Goal: Task Accomplishment & Management: Use online tool/utility

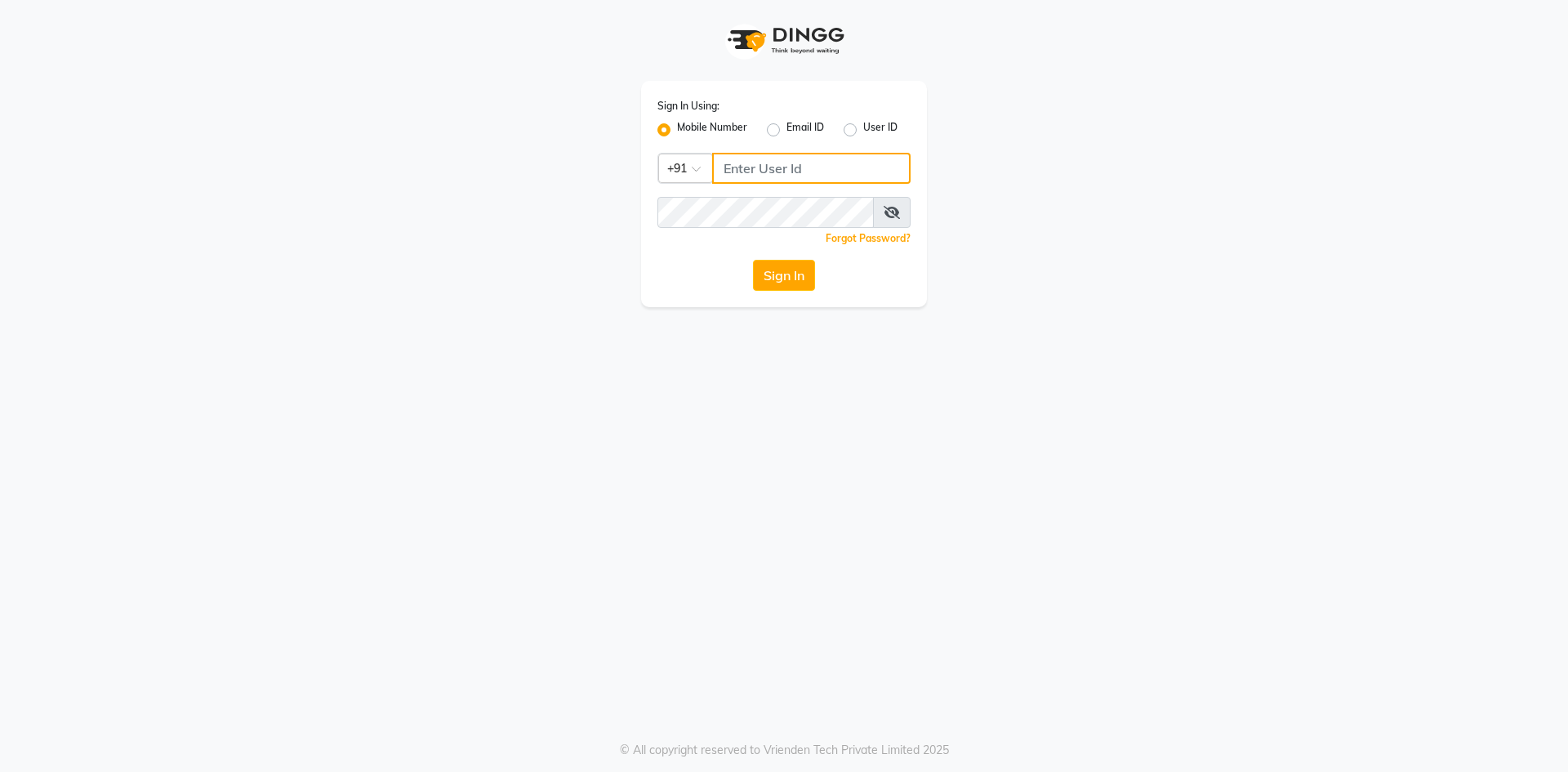
click at [769, 171] on input "Username" at bounding box center [811, 168] width 198 height 31
type input "8169214680"
click at [753, 260] on button "Sign In" at bounding box center [784, 275] width 63 height 31
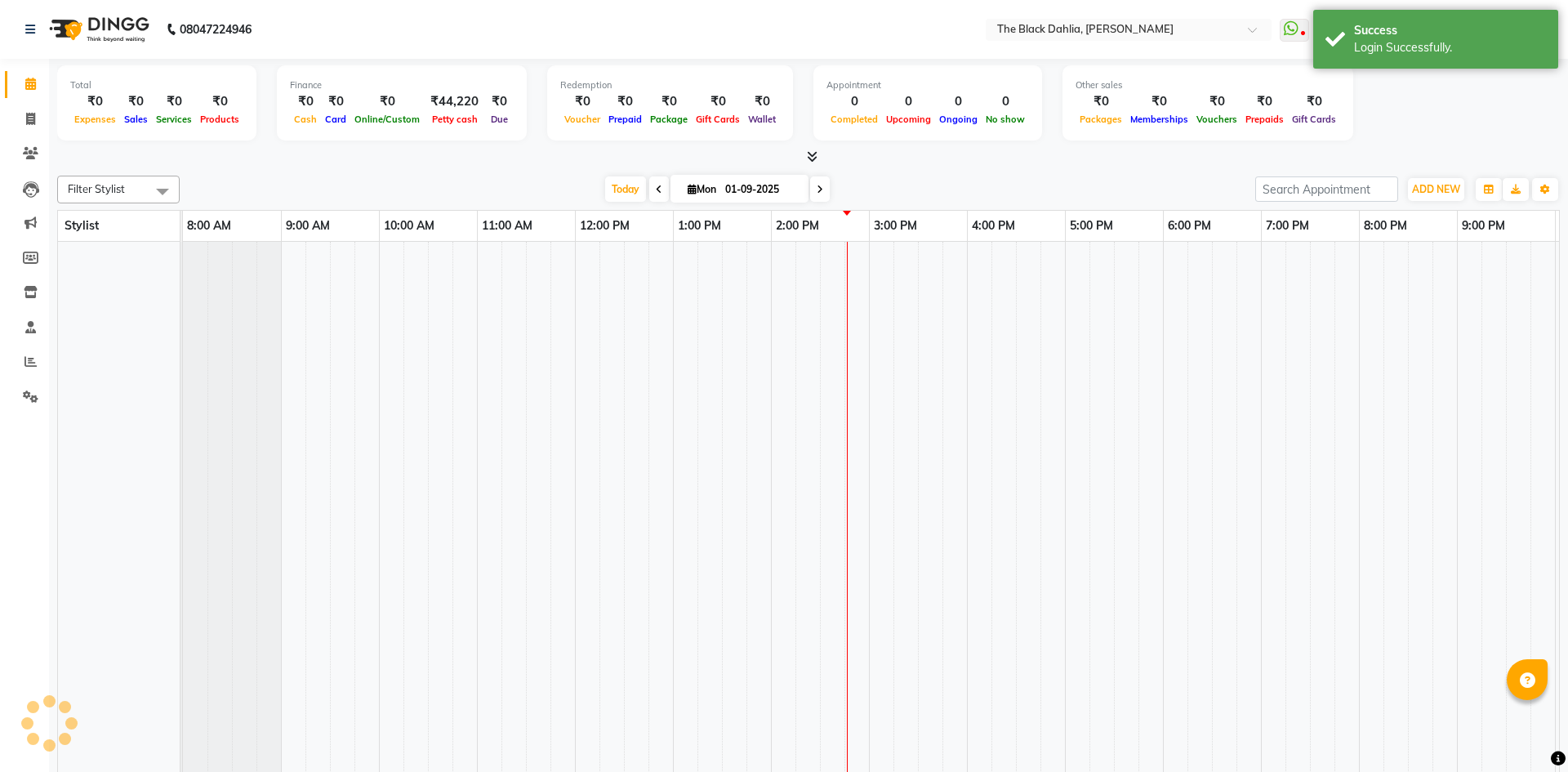
click at [23, 131] on link "Invoice" at bounding box center [24, 119] width 39 height 27
select select "service"
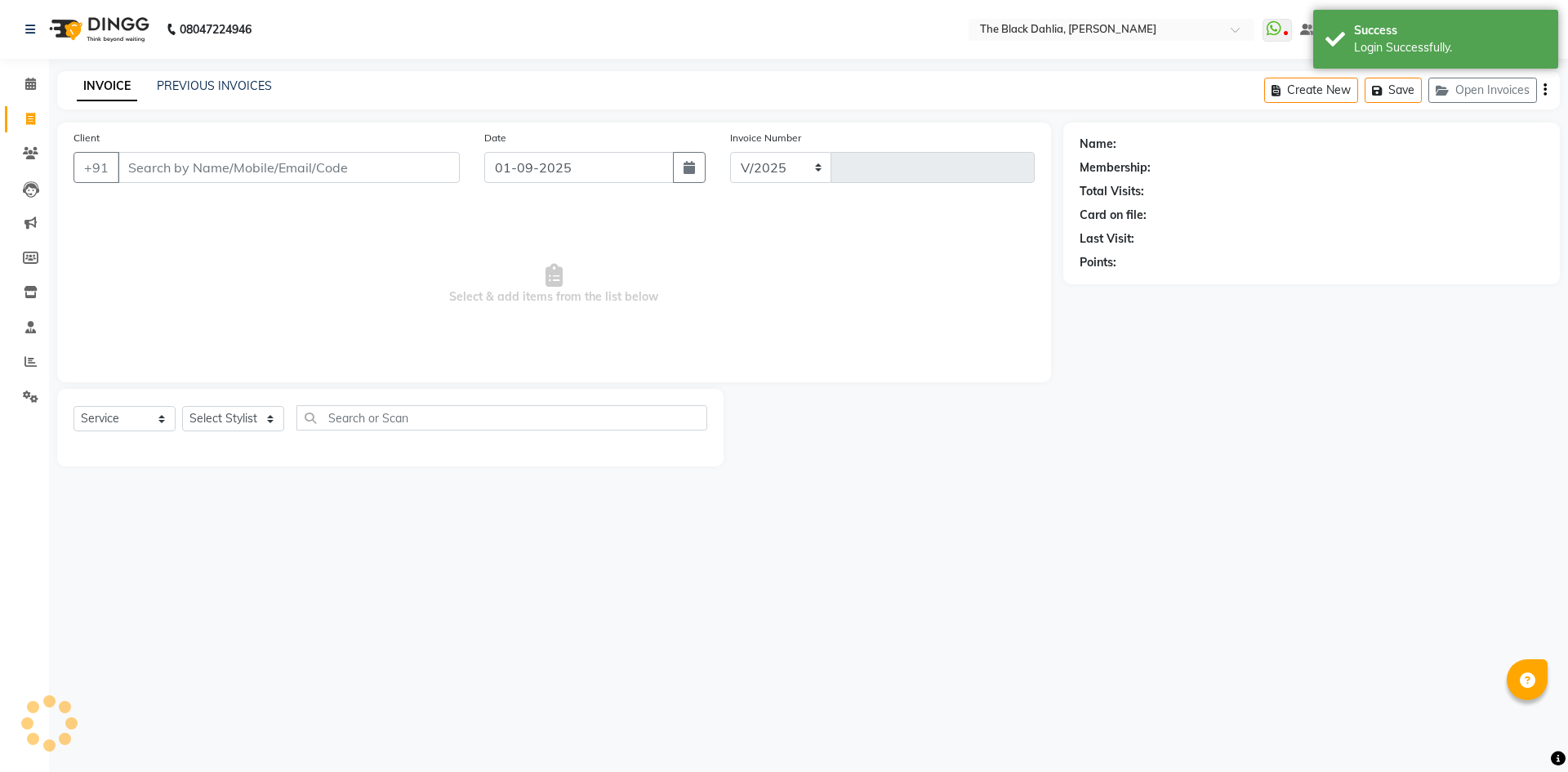
select select "5211"
type input "1016"
click at [166, 168] on input "Client" at bounding box center [288, 167] width 342 height 31
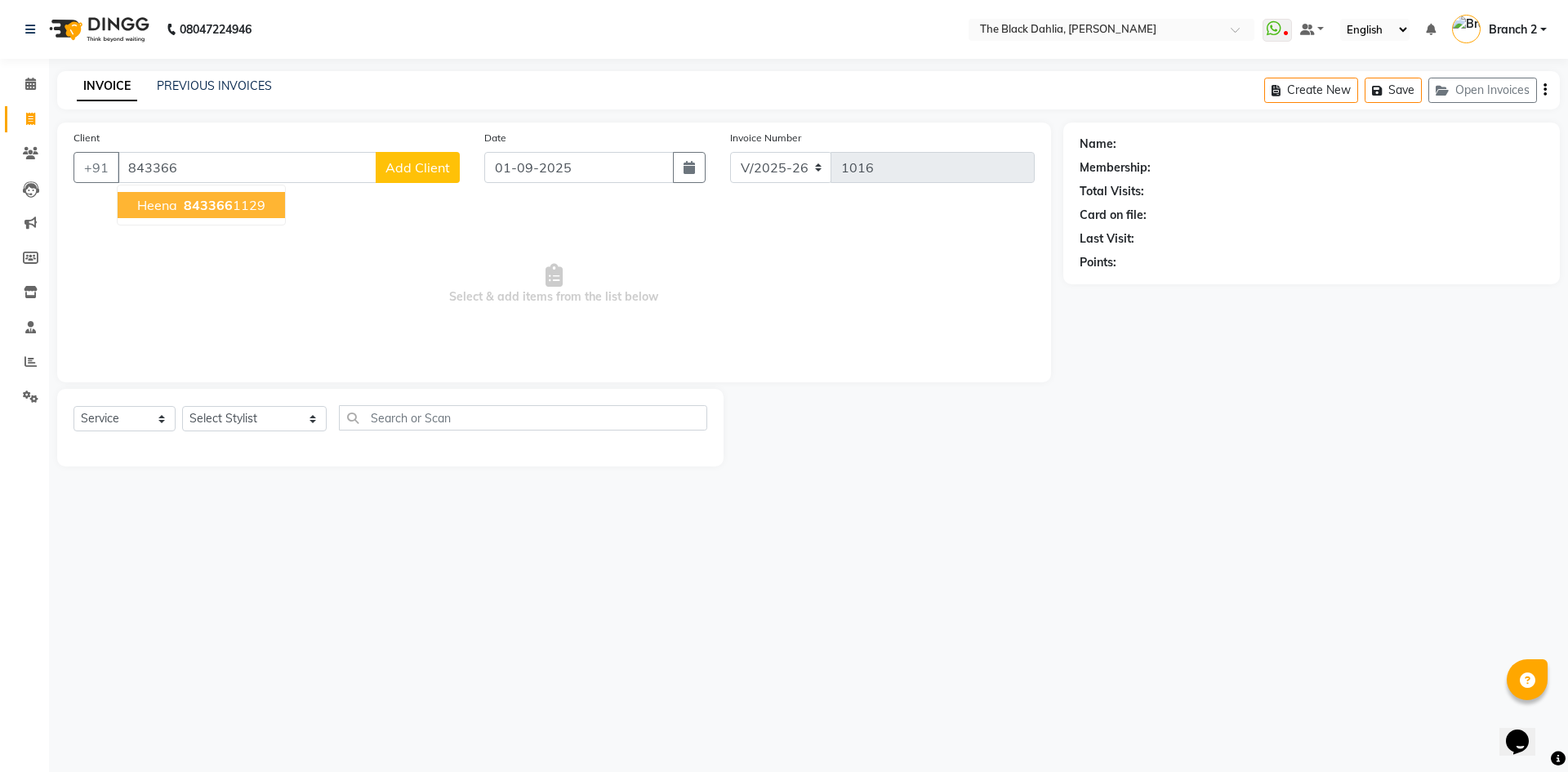
click at [224, 197] on span "843366" at bounding box center [208, 205] width 49 height 16
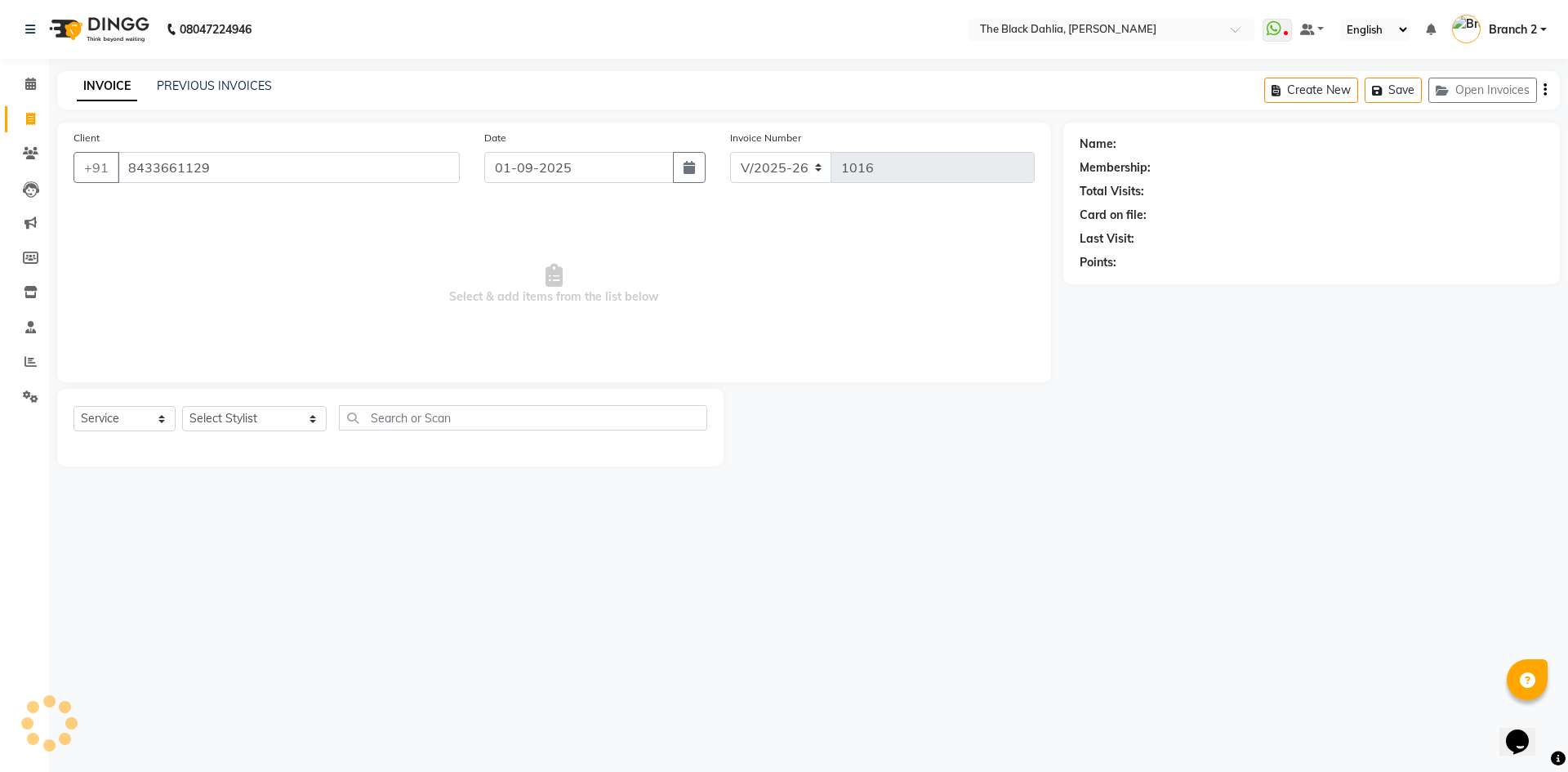
type input "8433661129"
select select "1: Object"
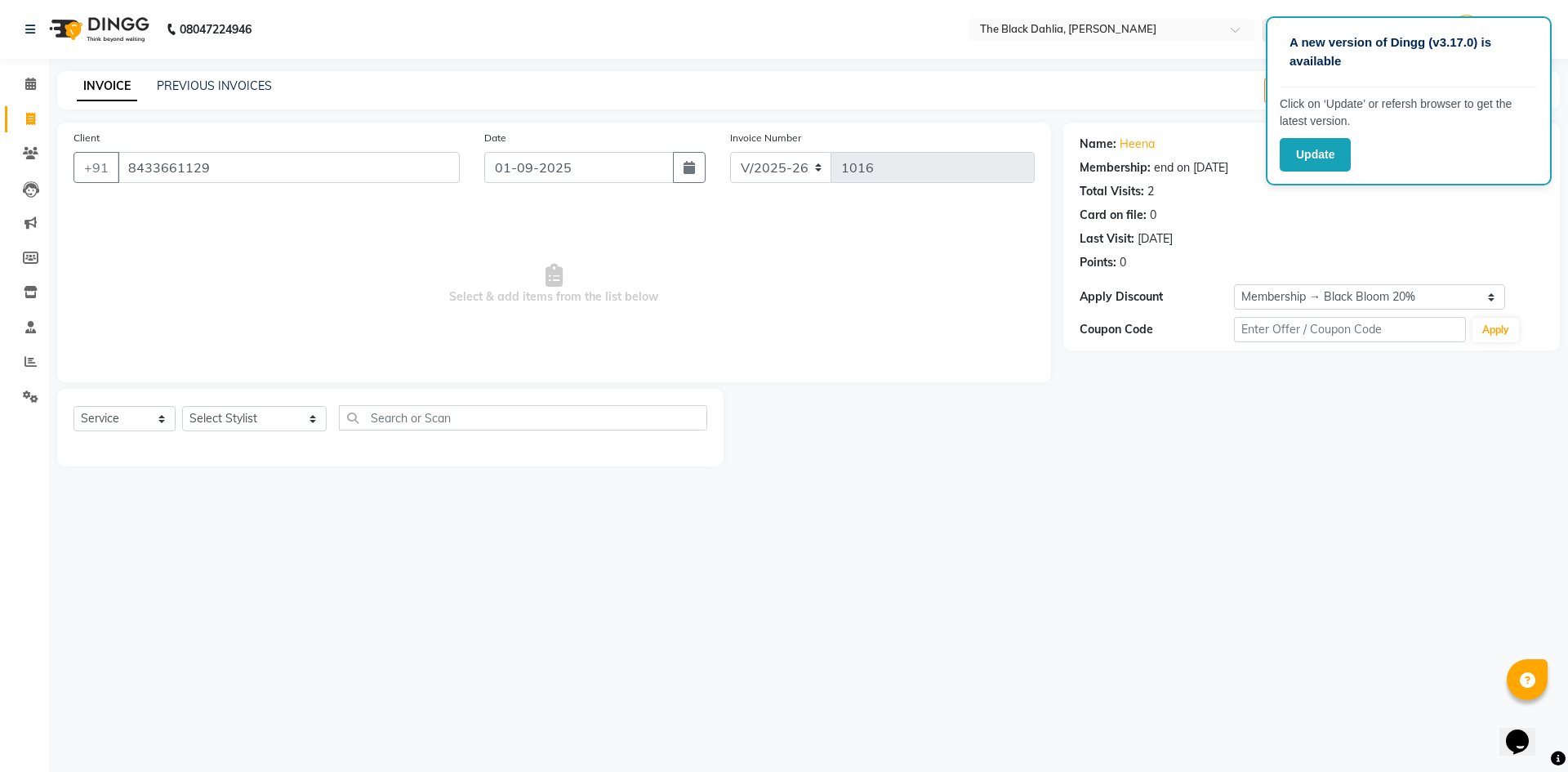
click at [1177, 500] on div "A new version of Dingg (v3.17.0) is available Click on ‘Update’ or refersh brow…" at bounding box center [784, 386] width 1568 height 772
click at [1169, 465] on div "Name: [PERSON_NAME] Membership: end on [DATE] Total Visits: 2 Card on file: 0 L…" at bounding box center [1317, 294] width 509 height 344
click at [1309, 225] on div "Name: [PERSON_NAME] Membership: end on [DATE] Total Visits: 2 Card on file: 0 L…" at bounding box center [1312, 200] width 464 height 142
click at [223, 429] on select "Select Stylist [PERSON_NAME] [PERSON_NAME] 2 [PERSON_NAME] Iqra [PERSON_NAME] […" at bounding box center [254, 418] width 145 height 26
select select "53393"
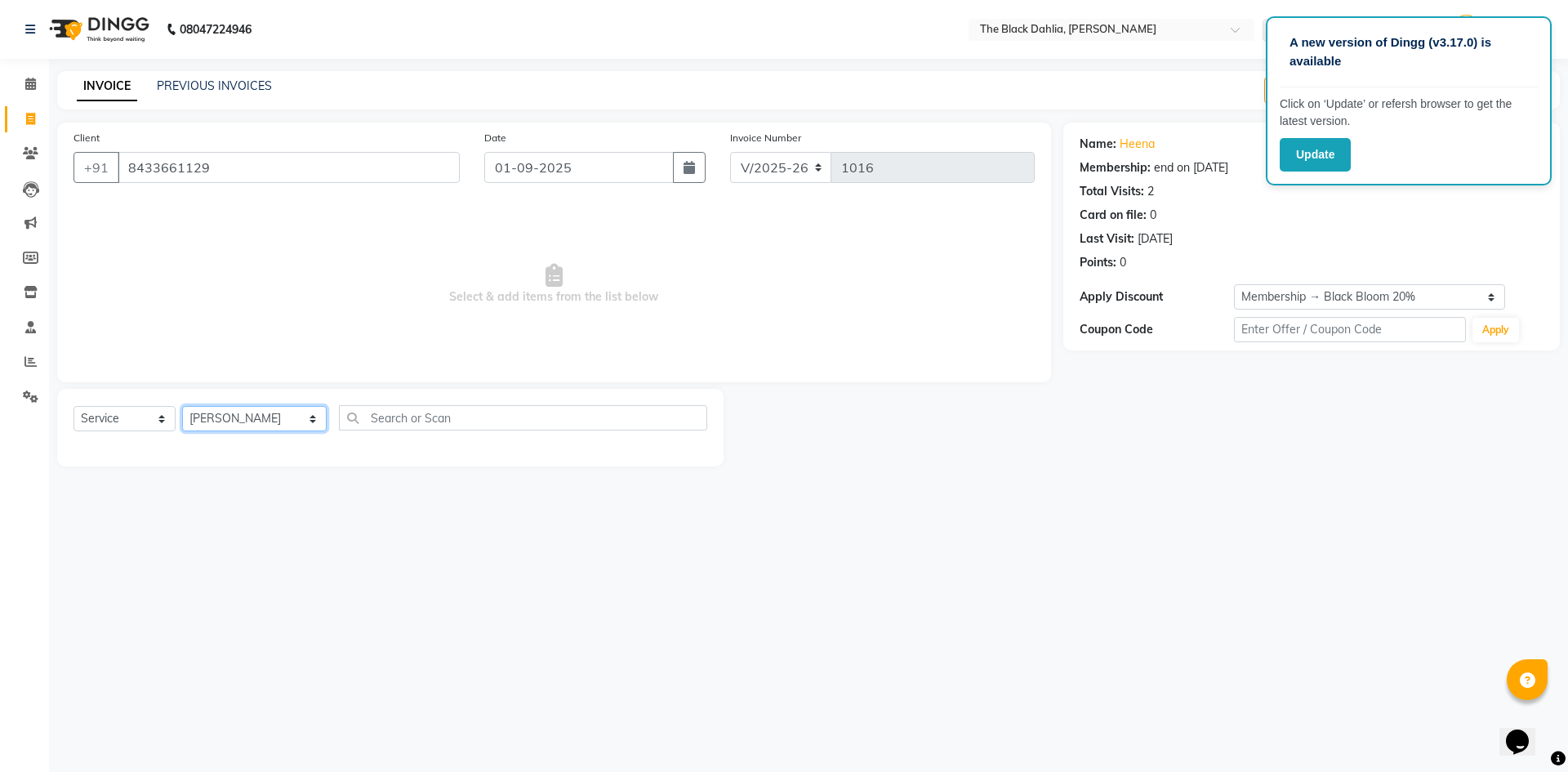
click at [182, 405] on select "Select Stylist [PERSON_NAME] [PERSON_NAME] 2 [PERSON_NAME] Iqra [PERSON_NAME] […" at bounding box center [254, 418] width 145 height 26
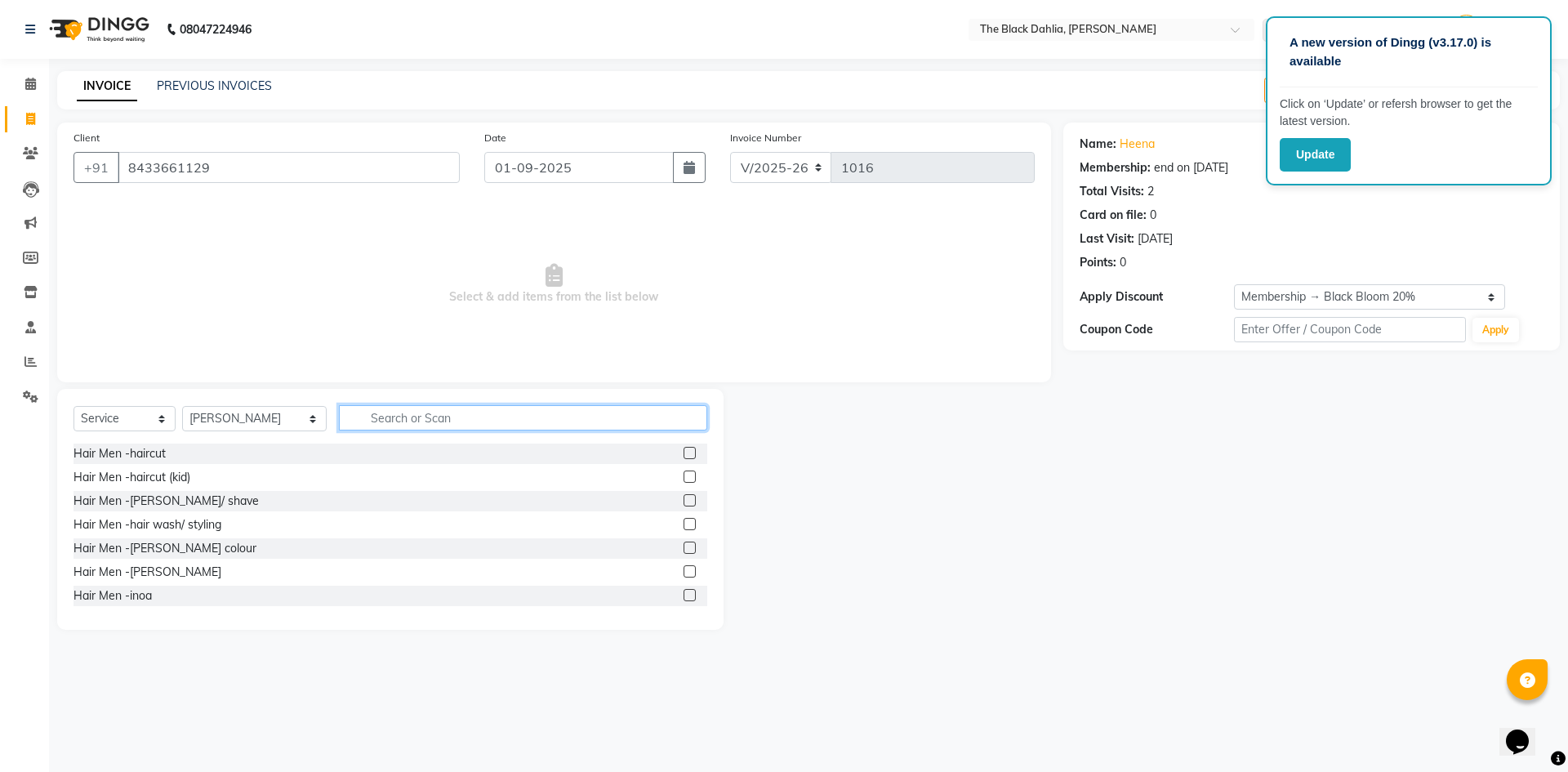
click at [394, 428] on input "text" at bounding box center [523, 418] width 369 height 26
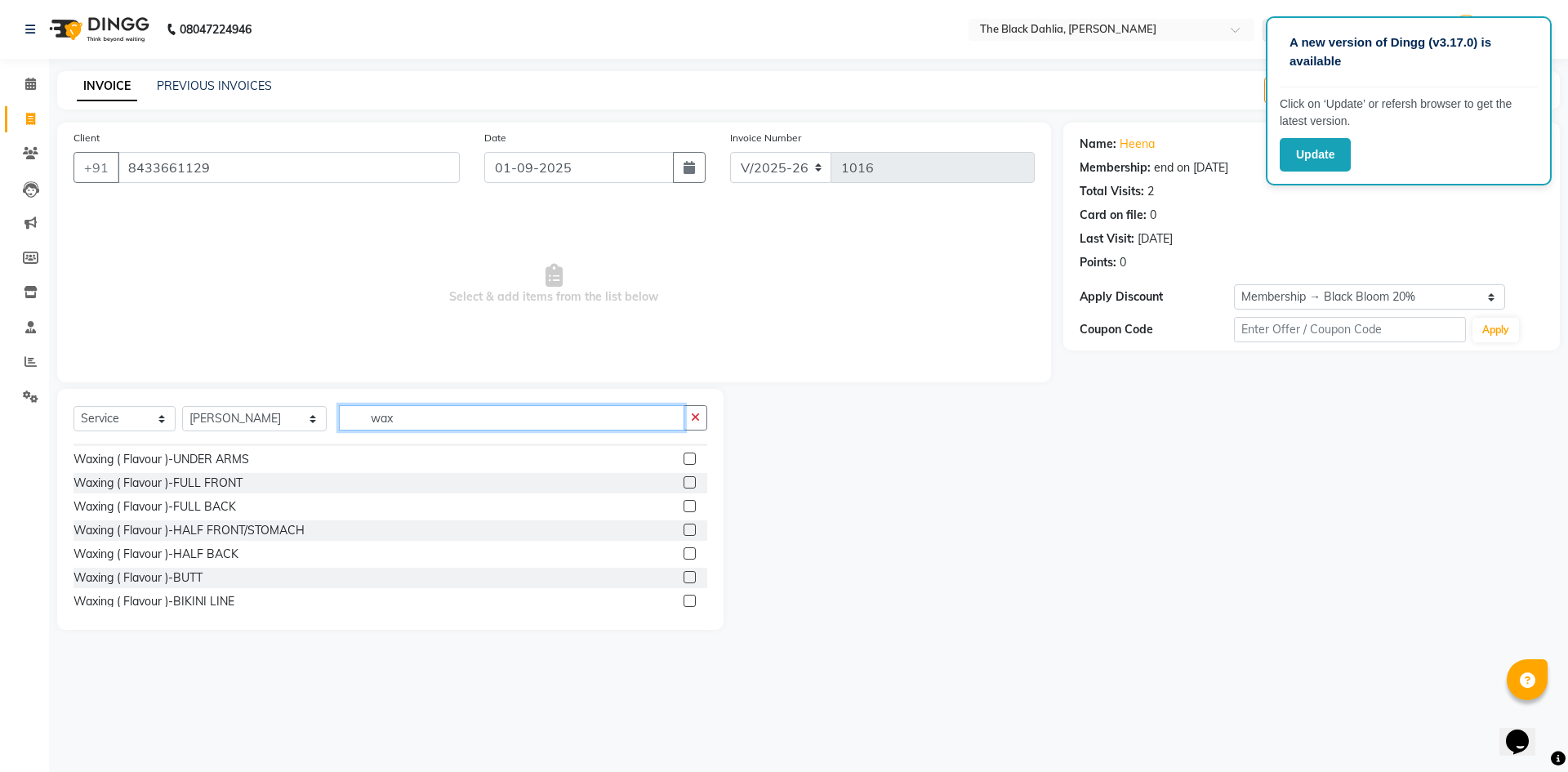
scroll to position [694, 0]
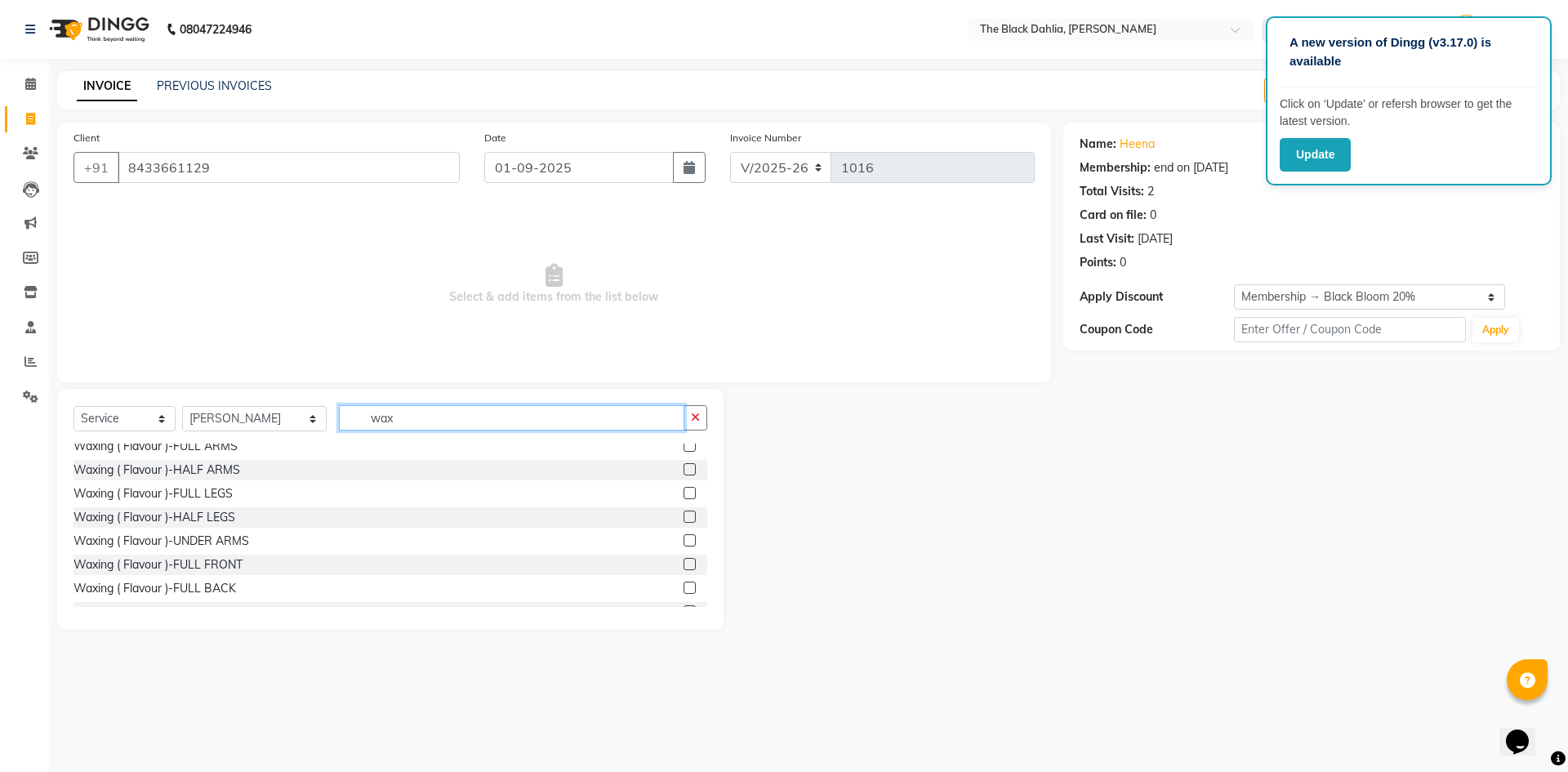
type input "wax"
click at [684, 496] on label at bounding box center [690, 493] width 12 height 12
click at [684, 496] on input "checkbox" at bounding box center [689, 494] width 10 height 10
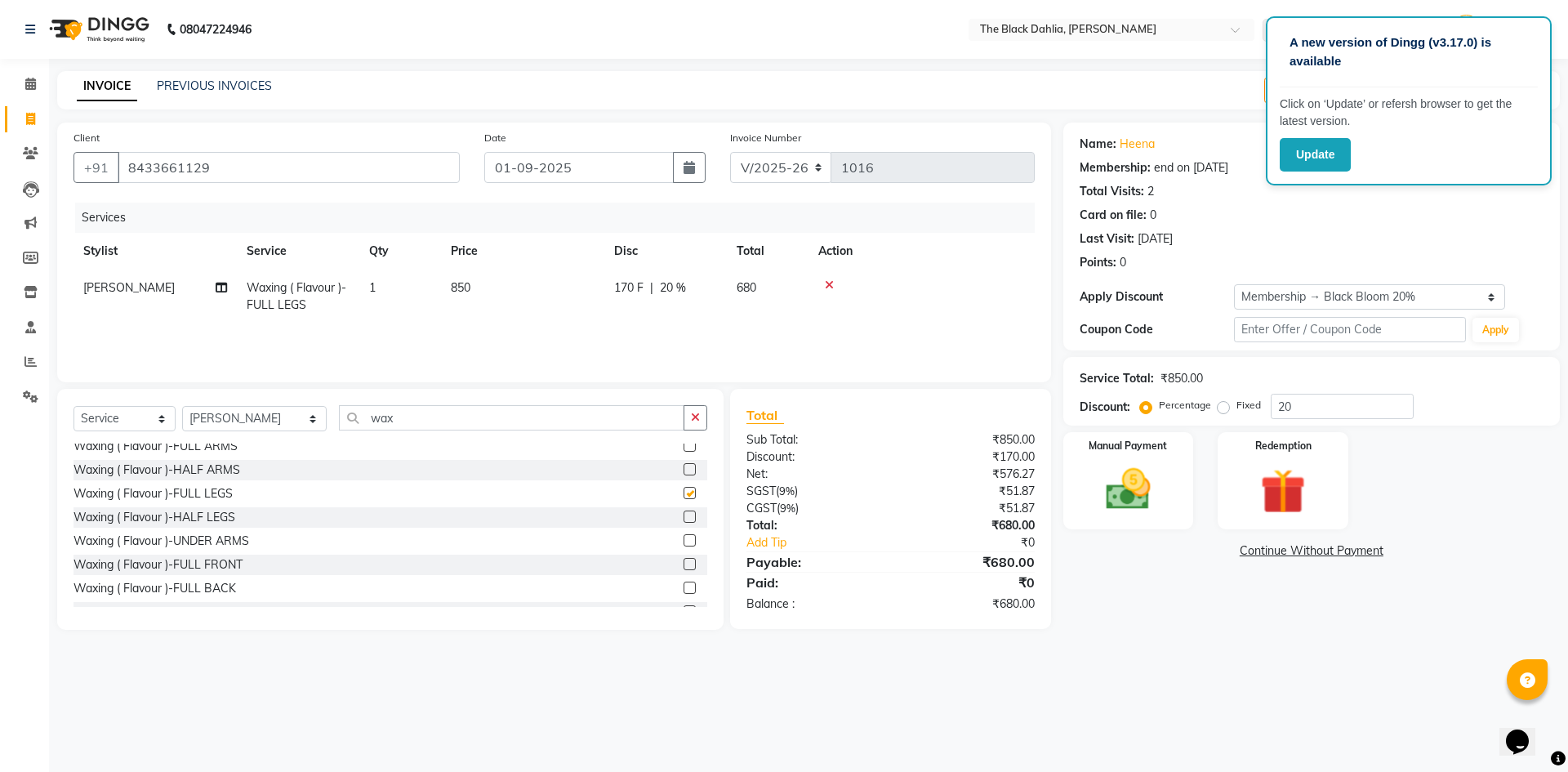
checkbox input "false"
click at [684, 449] on label at bounding box center [690, 445] width 12 height 12
click at [684, 449] on input "checkbox" at bounding box center [689, 446] width 10 height 10
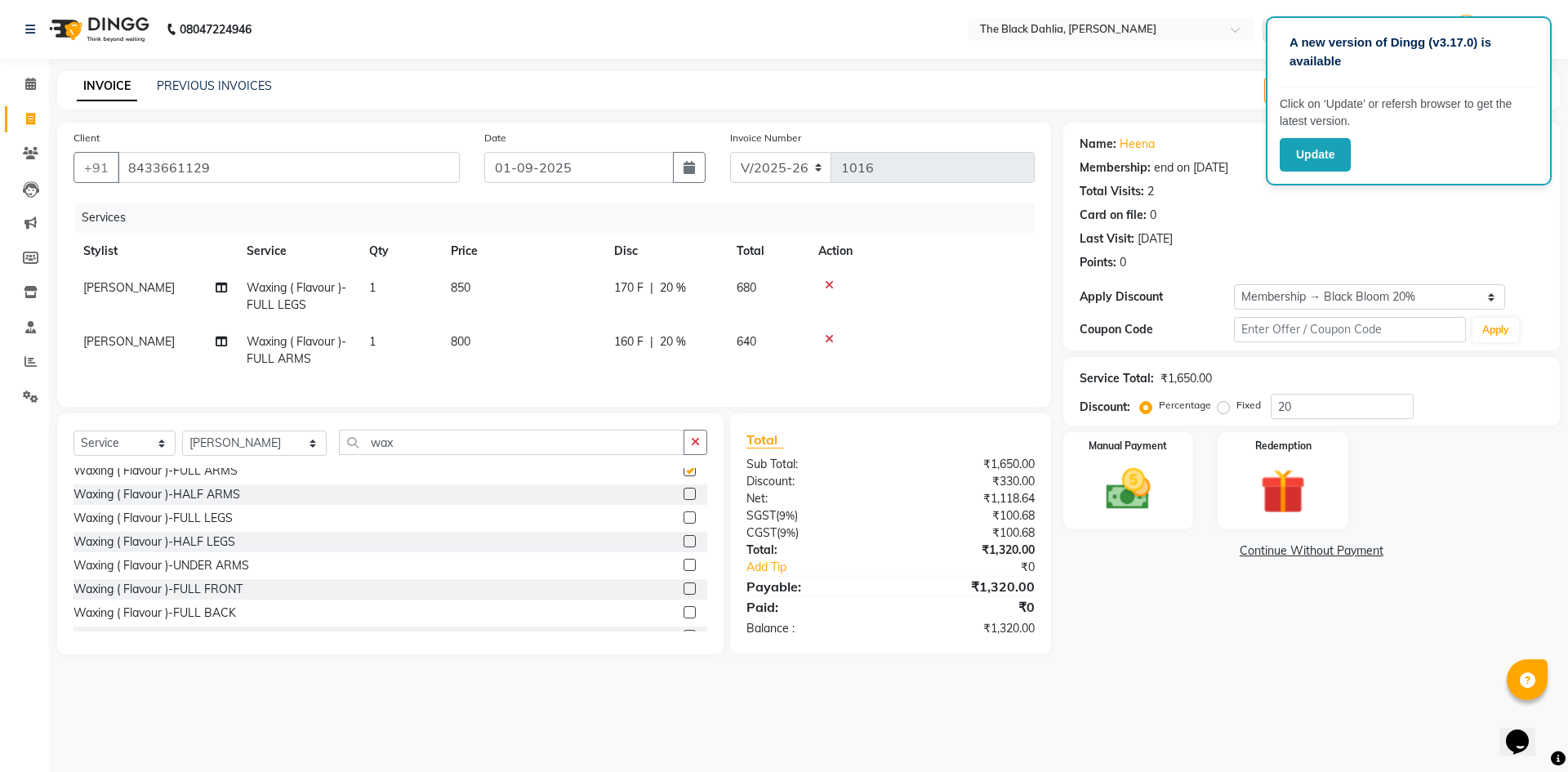
checkbox input "false"
click at [684, 571] on label at bounding box center [690, 565] width 12 height 12
click at [684, 571] on input "checkbox" at bounding box center [689, 565] width 10 height 10
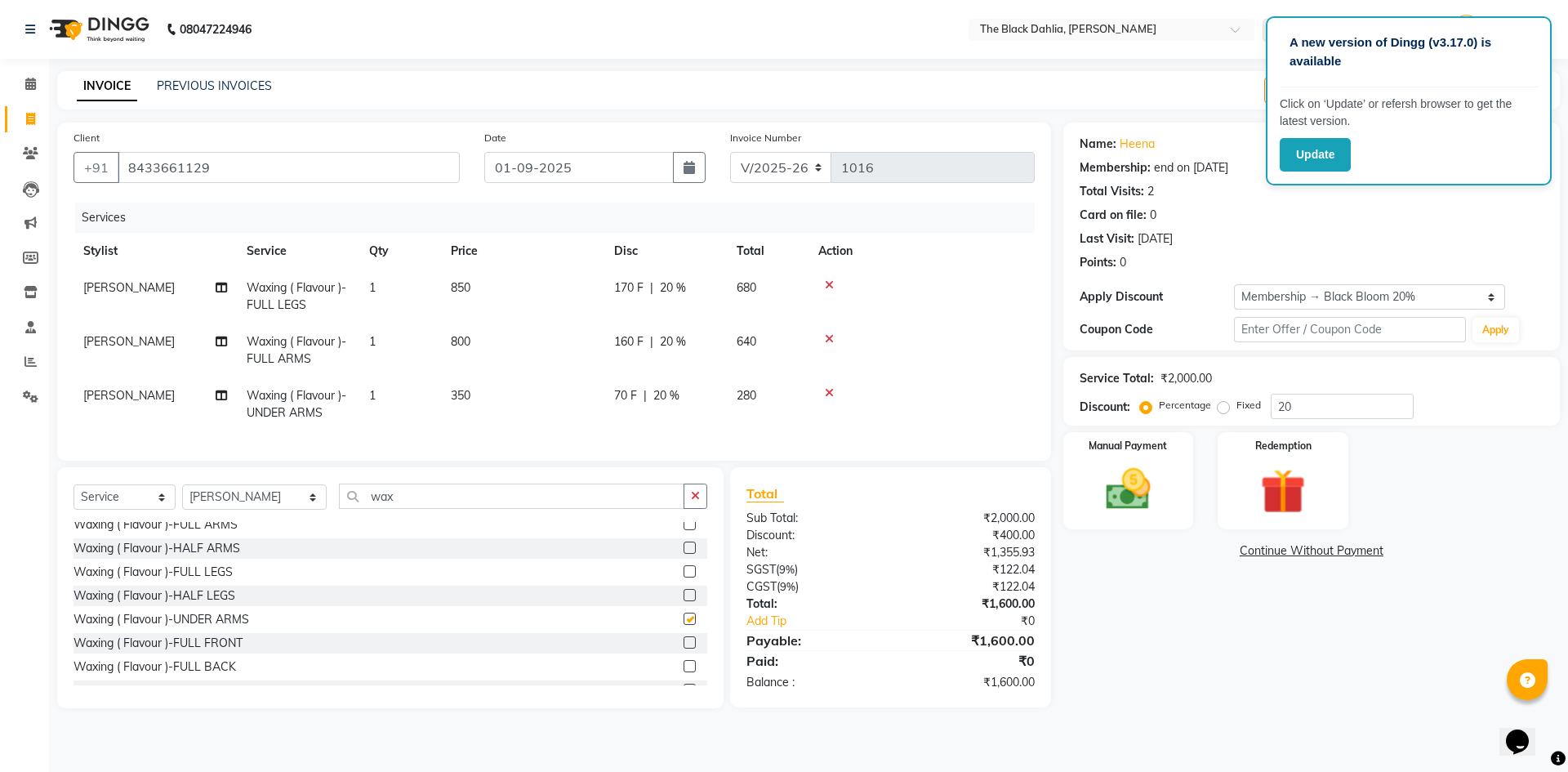
checkbox input "false"
click at [1151, 472] on img at bounding box center [1128, 489] width 76 height 54
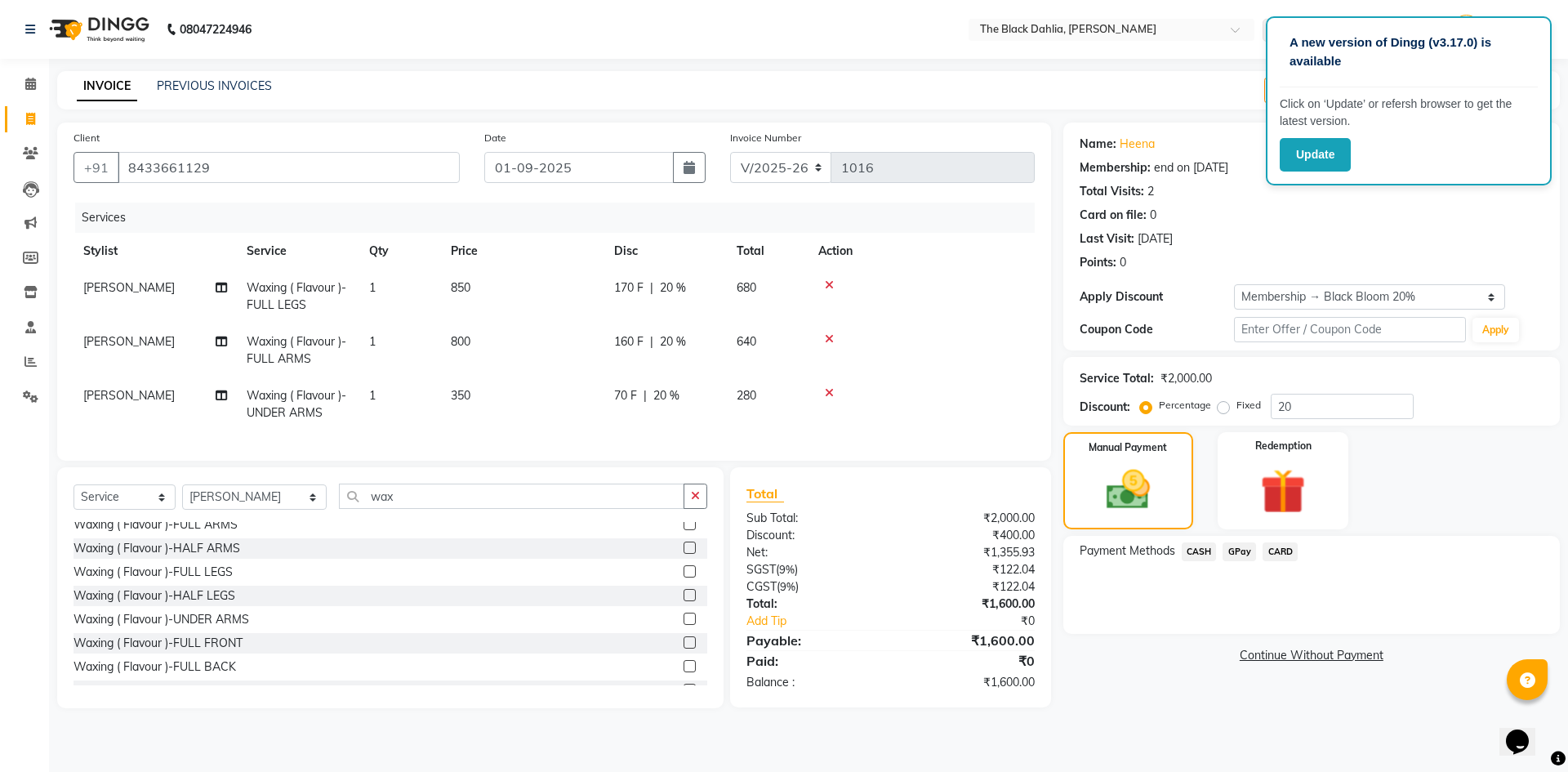
click at [1239, 549] on span "GPay" at bounding box center [1238, 551] width 33 height 19
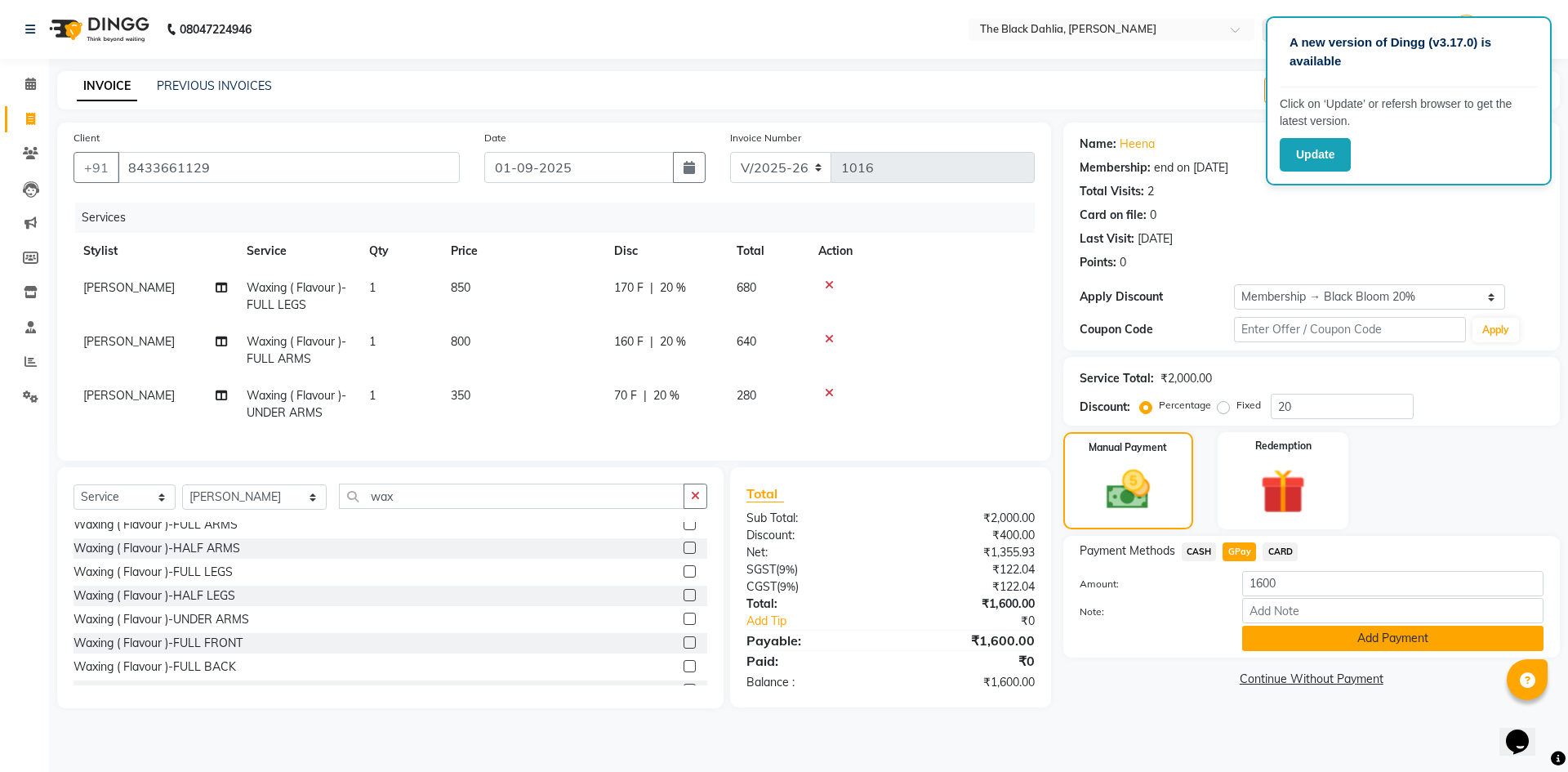
click at [1330, 642] on button "Add Payment" at bounding box center [1393, 637] width 301 height 26
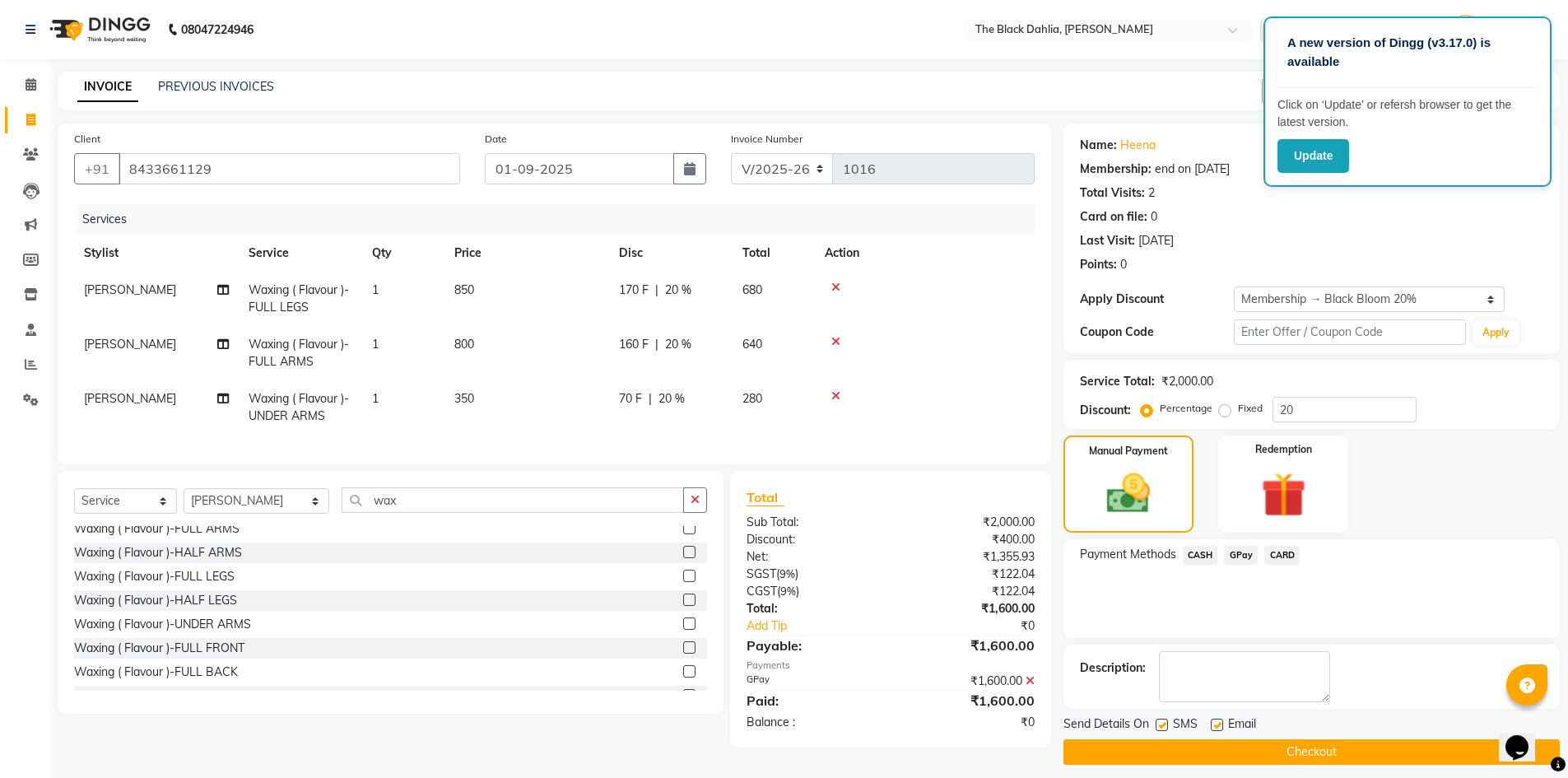
click at [1276, 751] on button "Checkout" at bounding box center [1312, 751] width 497 height 26
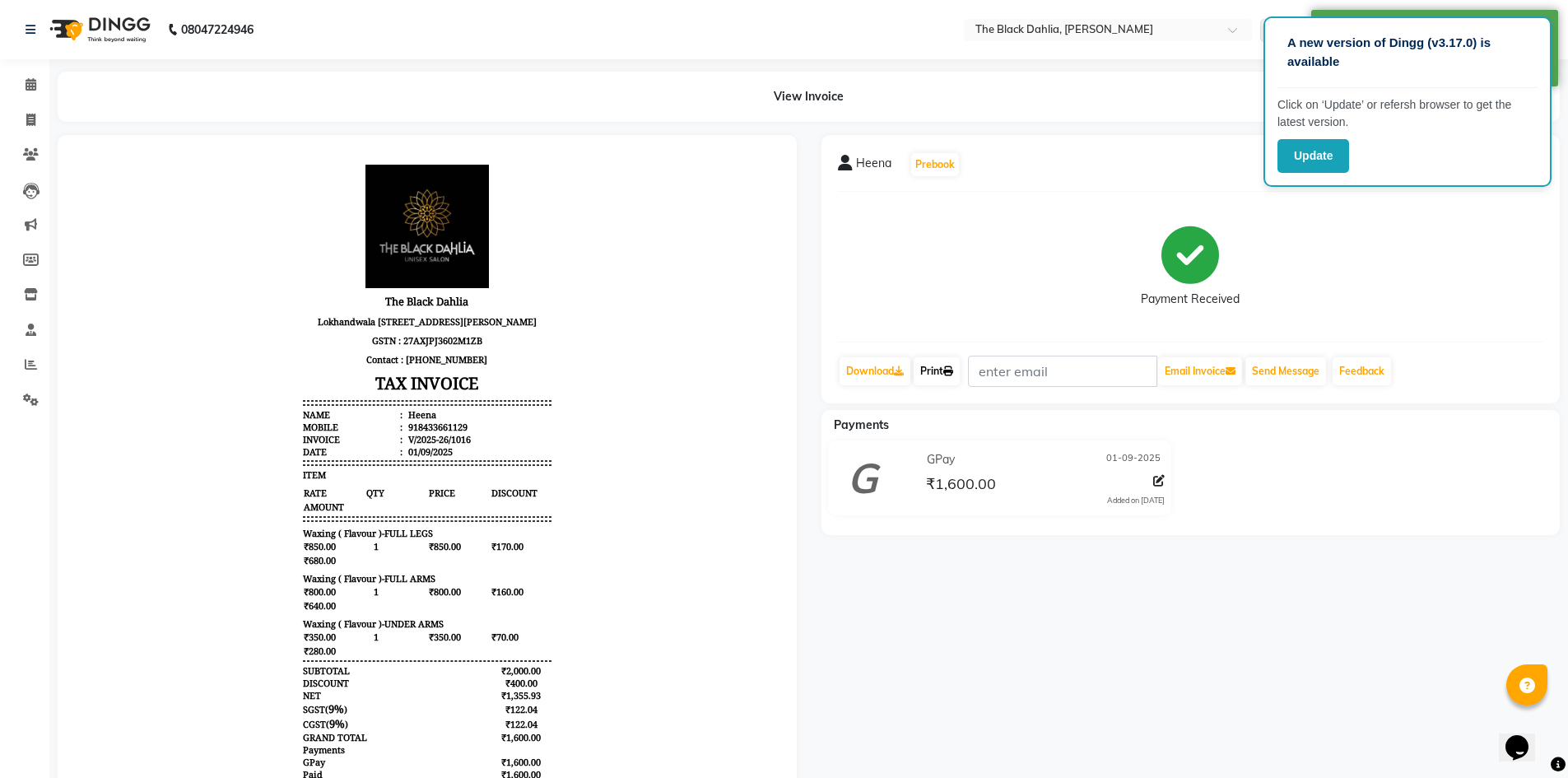
click at [950, 368] on icon at bounding box center [948, 371] width 10 height 10
click at [38, 86] on span at bounding box center [31, 85] width 29 height 19
